Goal: Task Accomplishment & Management: Use online tool/utility

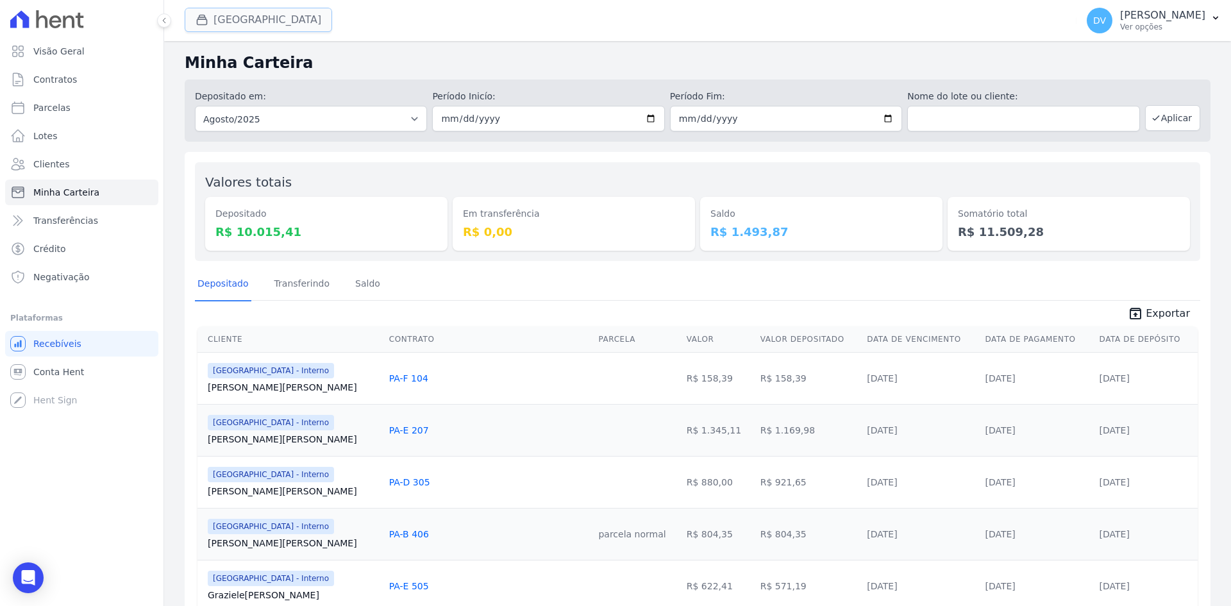
click at [268, 17] on button "[GEOGRAPHIC_DATA]" at bounding box center [258, 20] width 147 height 24
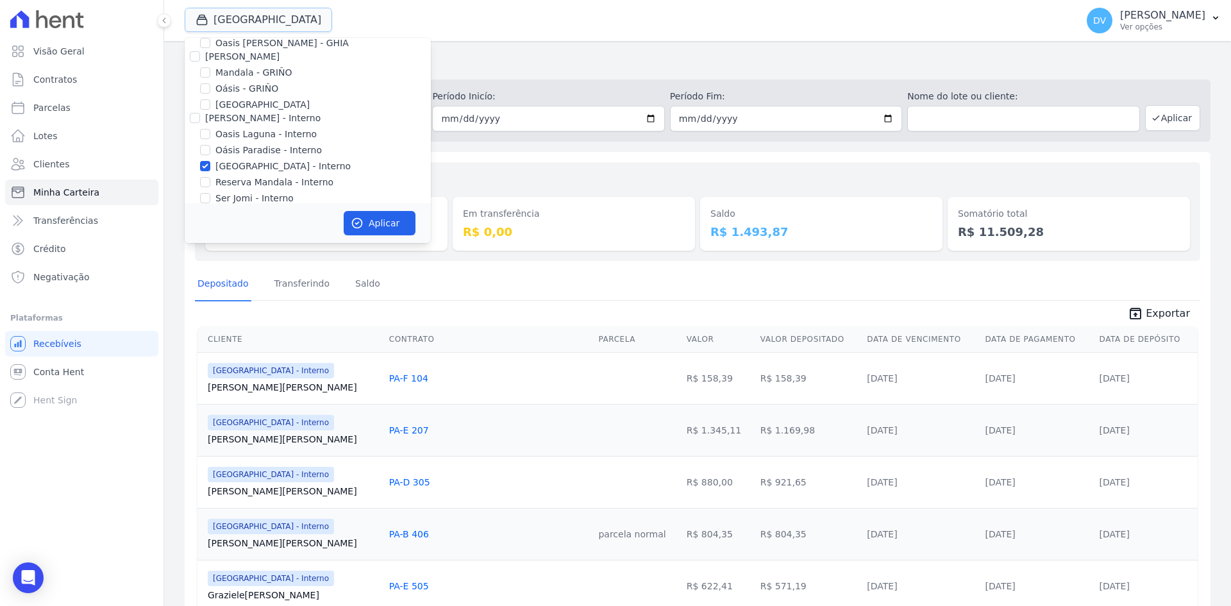
scroll to position [101, 0]
click at [381, 228] on button "Aplicar" at bounding box center [380, 223] width 72 height 24
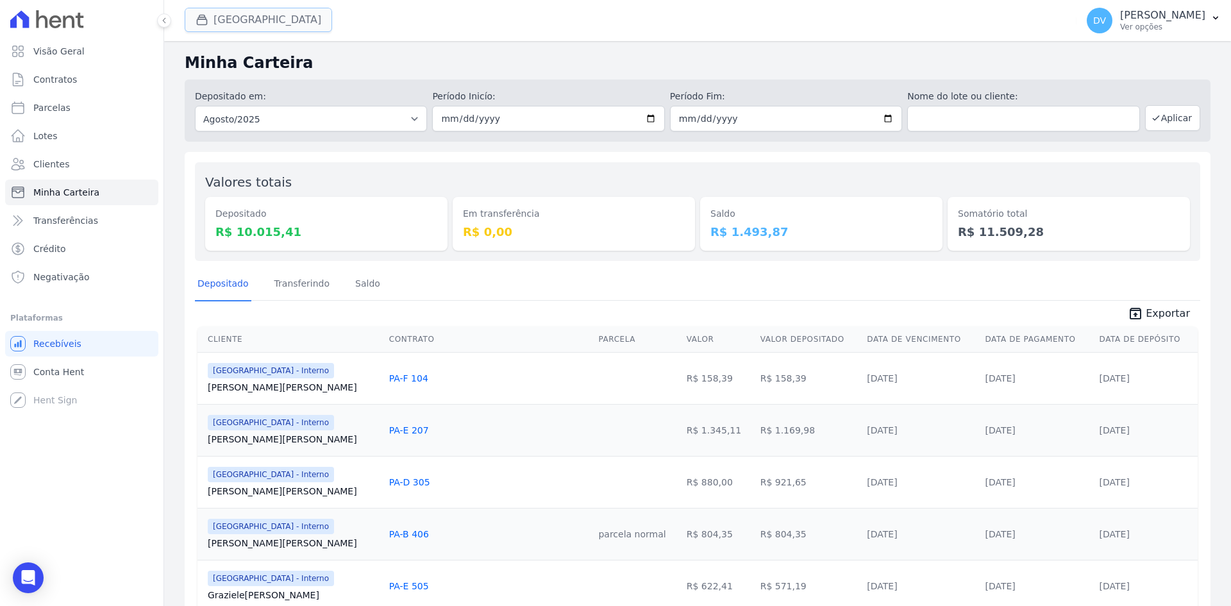
click at [259, 15] on button "[GEOGRAPHIC_DATA]" at bounding box center [258, 20] width 147 height 24
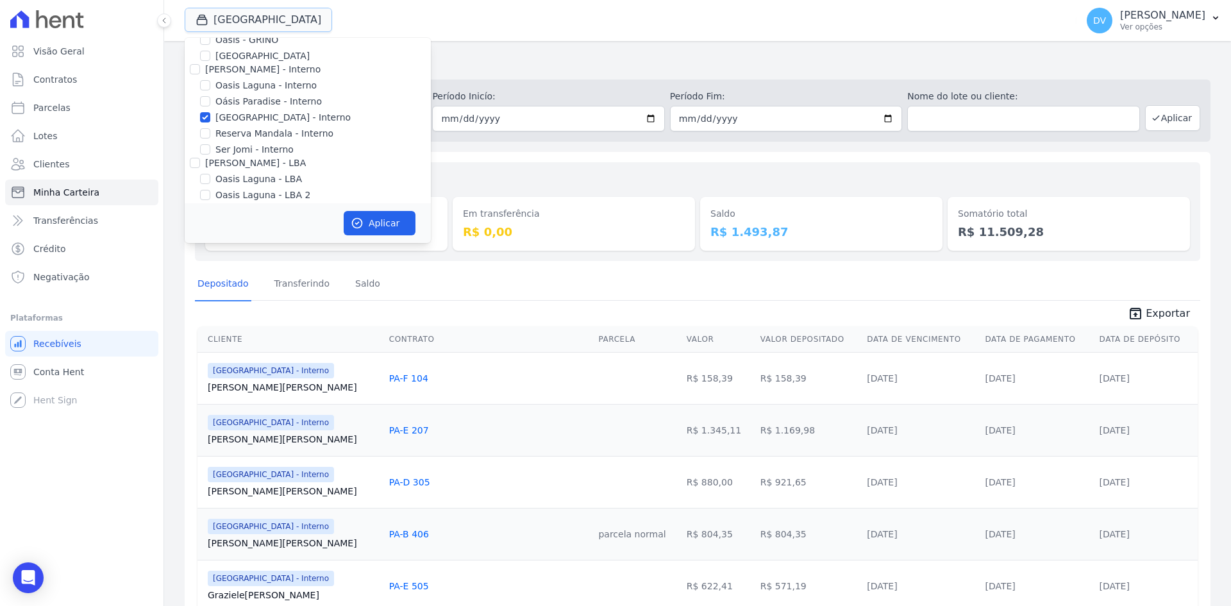
scroll to position [101, 0]
click at [206, 124] on input "Reserva Mandala - Interno" at bounding box center [205, 124] width 10 height 10
checkbox input "true"
click at [203, 104] on input "[GEOGRAPHIC_DATA] - Interno" at bounding box center [205, 108] width 10 height 10
checkbox input "false"
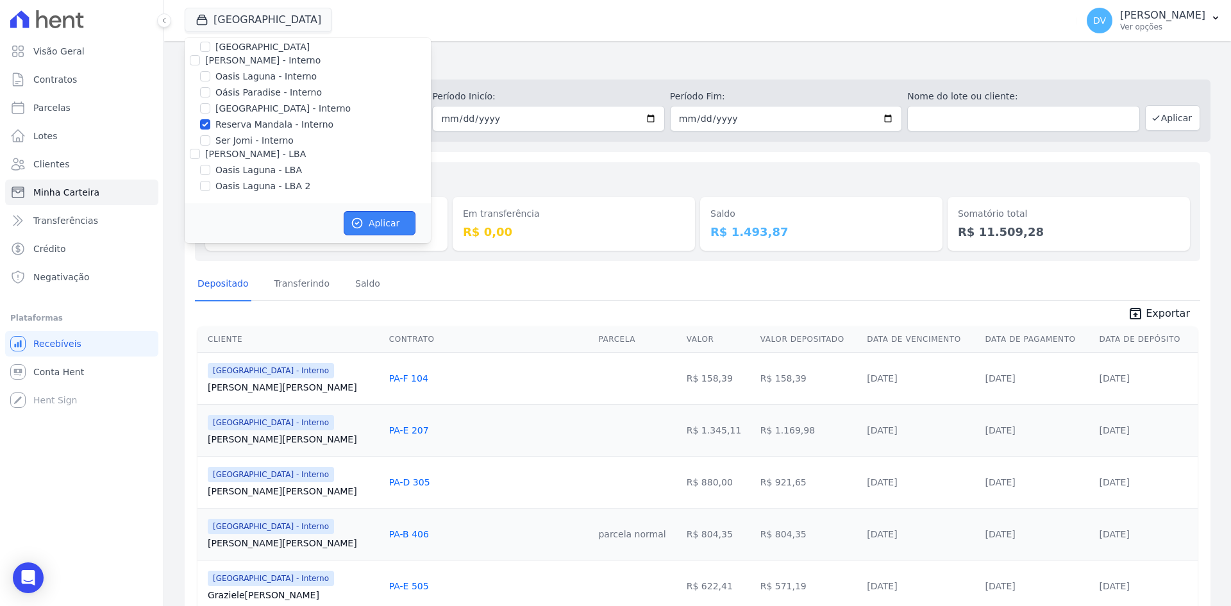
click at [374, 217] on button "Aplicar" at bounding box center [380, 223] width 72 height 24
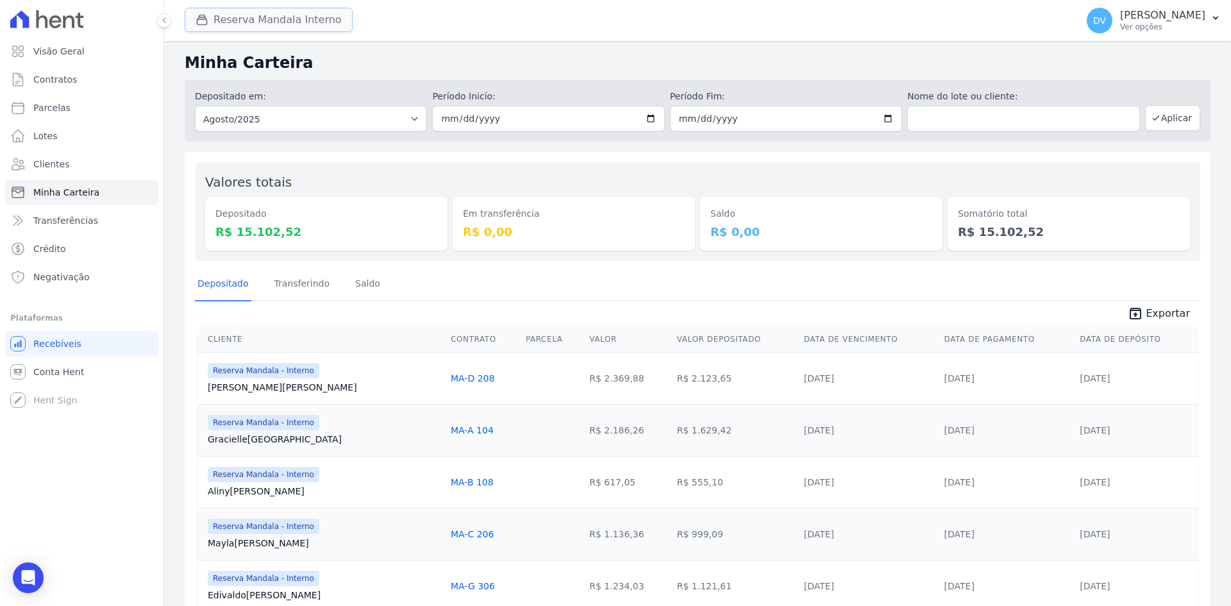
click at [212, 13] on button "Reserva Mandala Interno" at bounding box center [269, 20] width 168 height 24
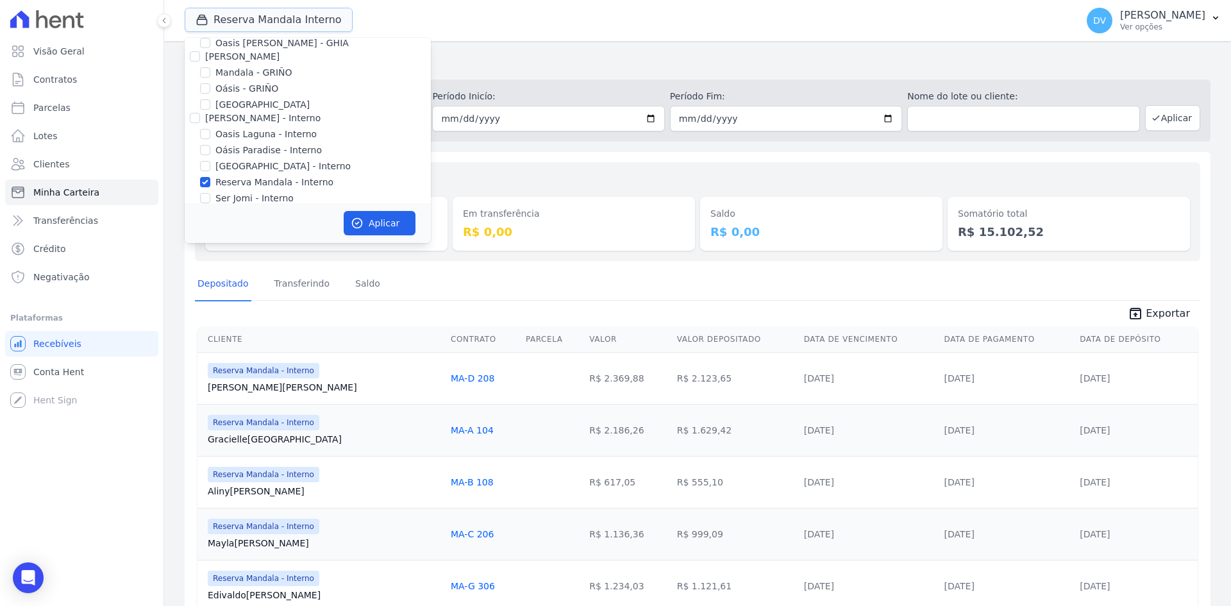
scroll to position [101, 0]
click at [202, 75] on input "Oasis Laguna - Interno" at bounding box center [205, 76] width 10 height 10
checkbox input "true"
click at [205, 122] on input "Reserva Mandala - Interno" at bounding box center [205, 124] width 10 height 10
checkbox input "false"
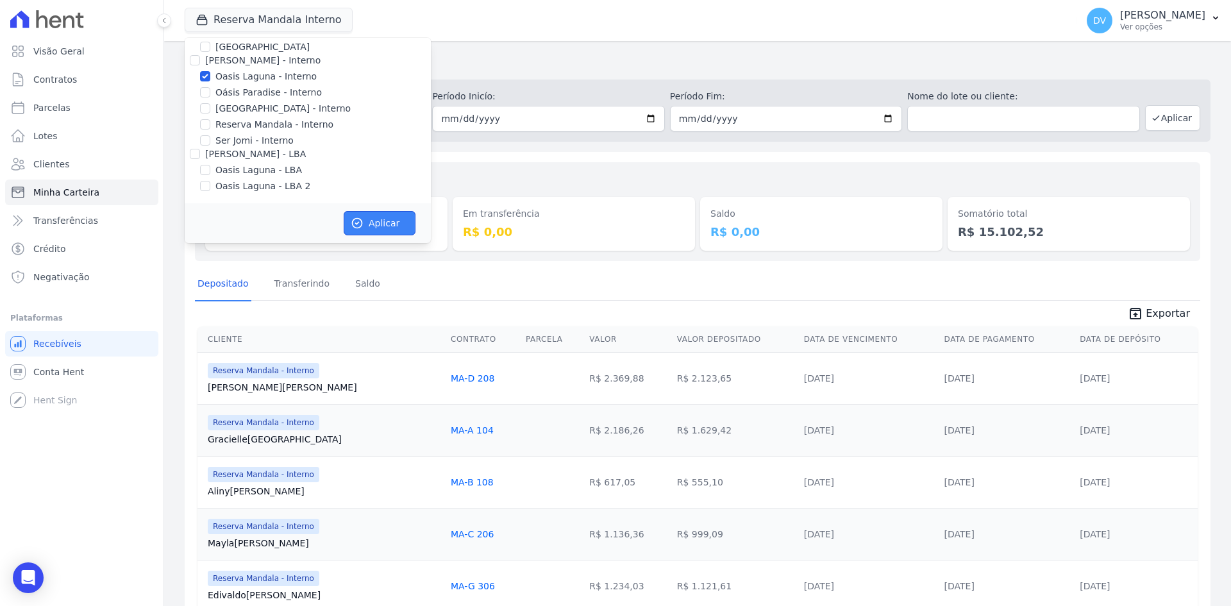
click at [373, 224] on button "Aplicar" at bounding box center [380, 223] width 72 height 24
